Goal: Information Seeking & Learning: Find specific fact

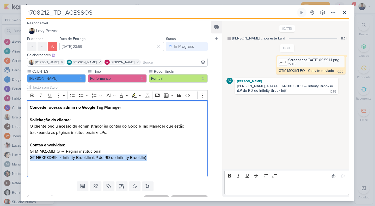
click at [255, 185] on p "Editor editing area: main" at bounding box center [287, 187] width 119 height 6
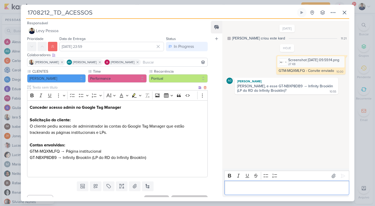
click at [49, 159] on p "GT-NBXP8DB9 → Infinity Brooklin (LP do RD do Infinity Brooklin)" at bounding box center [117, 160] width 175 height 13
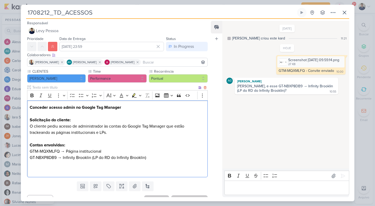
click at [49, 159] on p "GT-NBXP8DB9 → Infinity Brooklin (LP do RD do Infinity Brooklin)" at bounding box center [117, 160] width 175 height 13
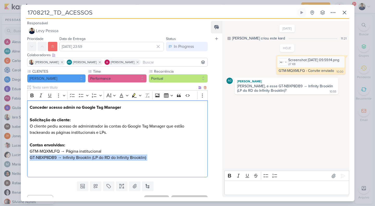
copy p "GT-NBXP8DB9 → Infinity Brooklin (LP do RD do Infinity Brooklin)"
click at [246, 188] on p "Editor editing area: main" at bounding box center [287, 187] width 119 height 6
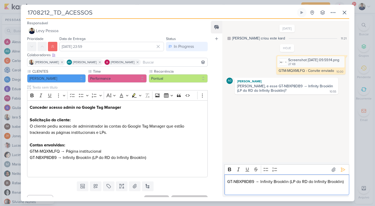
click at [233, 182] on p "GT-NBXP8DB9 → Infinity Brooklin (LP do RD do Infinity Brooklin)" at bounding box center [287, 184] width 119 height 13
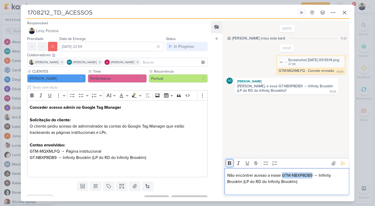
click at [232, 164] on icon "Editor toolbar" at bounding box center [229, 162] width 5 height 5
click at [279, 176] on p "Não encontrei acesso a essse GTM-NBXP8DB9 → Infinity Brooklin (LP do RD do Infi…" at bounding box center [287, 181] width 119 height 19
drag, startPoint x: 315, startPoint y: 175, endPoint x: 323, endPoint y: 183, distance: 11.3
click at [323, 183] on p "Não encontrei acesso a esse GTM-NBXP8DB9 → Infinity Brooklin (LP do RD do Infin…" at bounding box center [287, 181] width 119 height 19
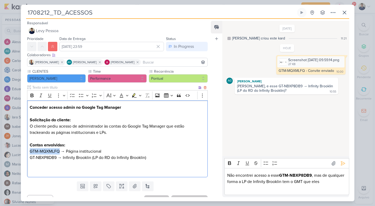
drag, startPoint x: 59, startPoint y: 150, endPoint x: 29, endPoint y: 151, distance: 30.3
click at [29, 151] on div "Conceder acesso admin no Google Tag Manager Solicitação do cliente: O cliente p…" at bounding box center [117, 138] width 181 height 77
copy p "GTM-MQXMLFQ"
click at [337, 182] on p "Não encontrei acesso a esse GTM-NBXP8DB9 , mas de qualquer forma a LP de Infini…" at bounding box center [287, 181] width 119 height 19
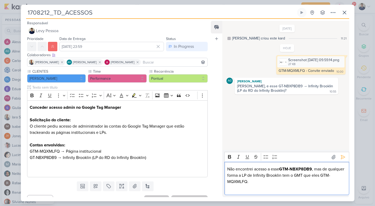
click at [321, 175] on p "Não encontrei acesso a esse GTM-NBXP8DB9 , mas de qualquer forma a LP de Infini…" at bounding box center [287, 178] width 119 height 25
click at [265, 183] on p "Não encontrei acesso a esse GTM-NBXP8DB9 , mas de qualquer forma a LP de Infini…" at bounding box center [287, 178] width 119 height 25
drag, startPoint x: 330, startPoint y: 176, endPoint x: 337, endPoint y: 176, distance: 7.6
click at [337, 176] on p "Não encontrei acesso a esse GTM-NBXP8DB9 , mas de qualquer forma a LP de Infini…" at bounding box center [287, 178] width 119 height 25
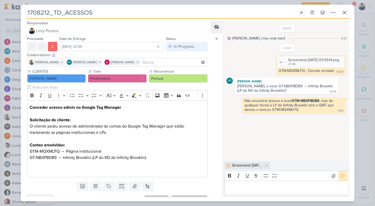
click at [341, 175] on icon at bounding box center [343, 175] width 5 height 5
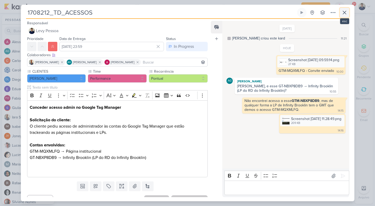
click at [345, 14] on icon at bounding box center [345, 12] width 6 height 6
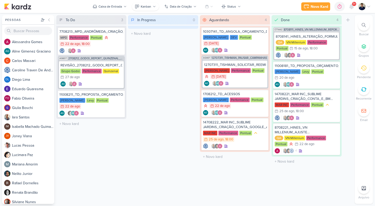
drag, startPoint x: 174, startPoint y: 49, endPoint x: 154, endPoint y: 3, distance: 50.6
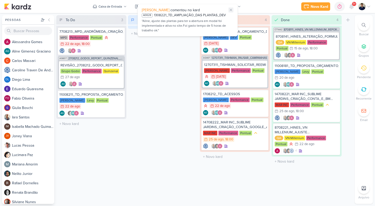
click at [230, 9] on icon at bounding box center [231, 10] width 2 height 2
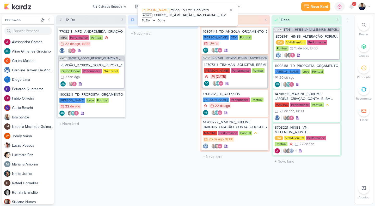
click at [169, 123] on div "In Progress 0 Mover Para Esquerda Mover Para Direita [GEOGRAPHIC_DATA] O título…" at bounding box center [163, 109] width 70 height 188
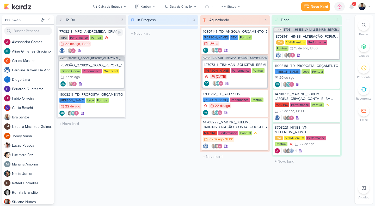
click at [115, 43] on div "MPD Performance Pontual 22/8 [DATE] 18:00" at bounding box center [91, 41] width 64 height 12
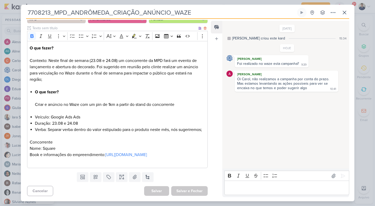
scroll to position [72, 0]
click at [344, 11] on icon at bounding box center [344, 12] width 3 height 3
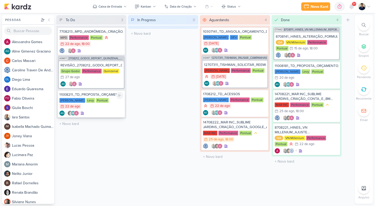
click at [108, 112] on div "AG AG" at bounding box center [91, 112] width 64 height 5
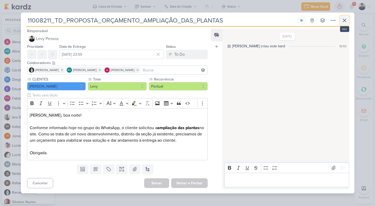
click at [343, 23] on icon at bounding box center [345, 20] width 6 height 6
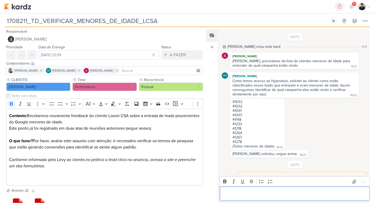
scroll to position [45, 0]
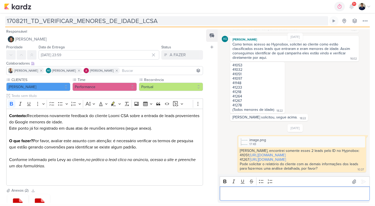
click at [68, 21] on input "1708211_TD_VERIFICAR_MENORES_DE_IDADE_LCSA" at bounding box center [166, 20] width 323 height 9
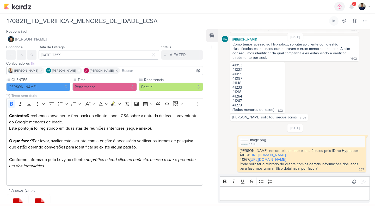
click at [68, 21] on input "1708211_TD_VERIFICAR_MENORES_DE_IDADE_LCSA" at bounding box center [166, 20] width 323 height 9
